Goal: Browse casually: Explore the website without a specific task or goal

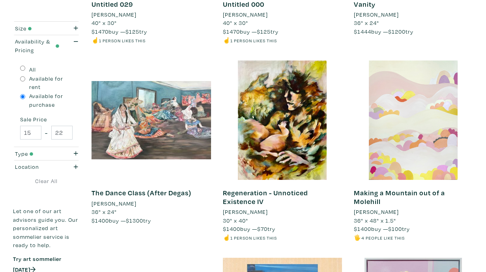
scroll to position [470, 0]
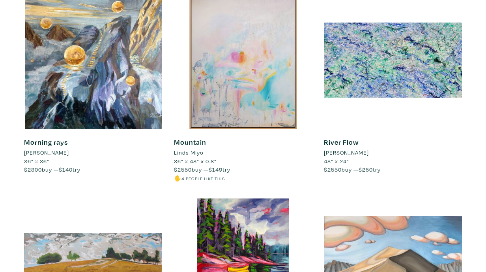
scroll to position [703, 0]
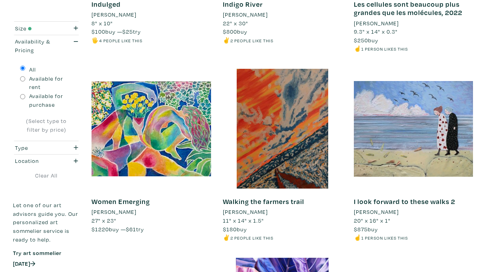
scroll to position [491, 0]
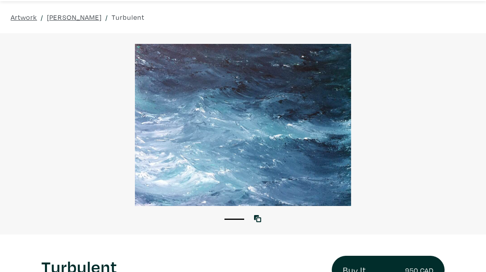
scroll to position [8, 0]
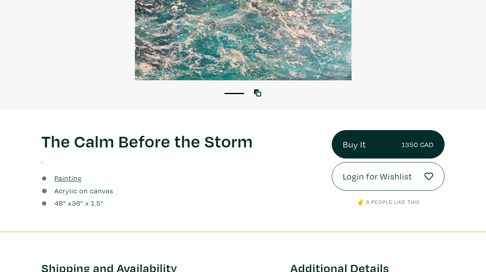
scroll to position [43, 0]
